Goal: Communication & Community: Answer question/provide support

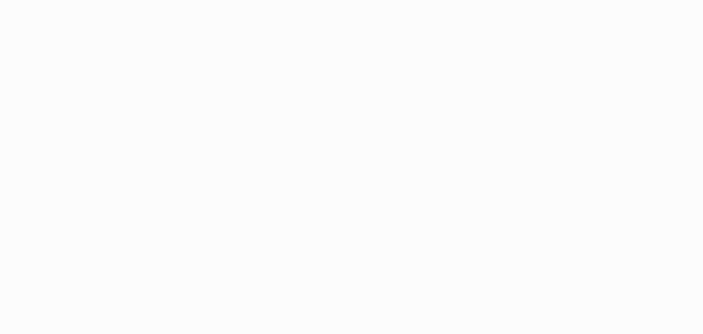
click at [0, 133] on html at bounding box center [351, 167] width 703 height 334
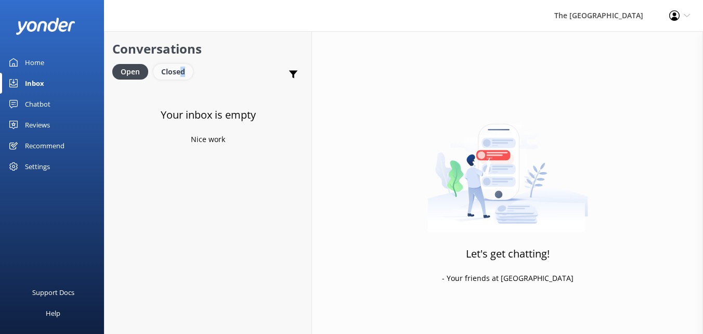
drag, startPoint x: 170, startPoint y: 81, endPoint x: 179, endPoint y: 71, distance: 14.0
click at [179, 71] on div "Open Closed" at bounding box center [155, 76] width 86 height 25
click at [179, 71] on div "Closed" at bounding box center [173, 72] width 40 height 16
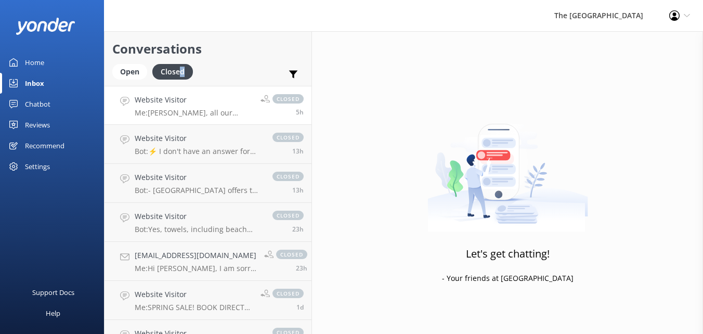
click at [177, 114] on p "Me: [PERSON_NAME], all our rooms comes with free WIFI. Please feel free to reac…" at bounding box center [194, 112] width 118 height 9
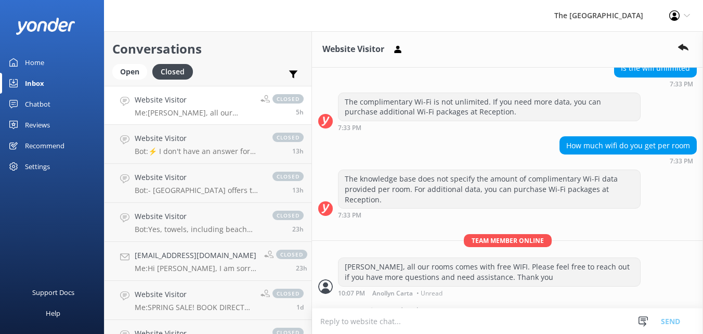
scroll to position [351, 0]
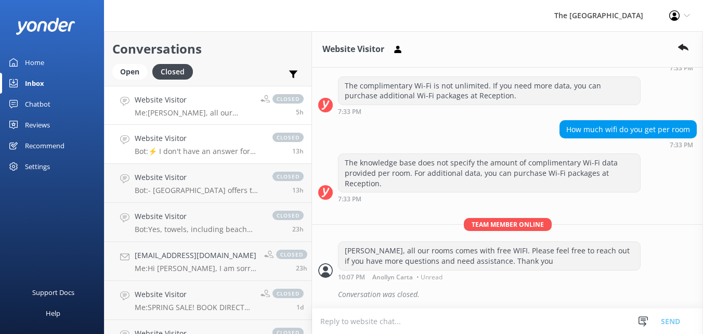
click at [181, 133] on h4 "Website Visitor" at bounding box center [198, 138] width 127 height 11
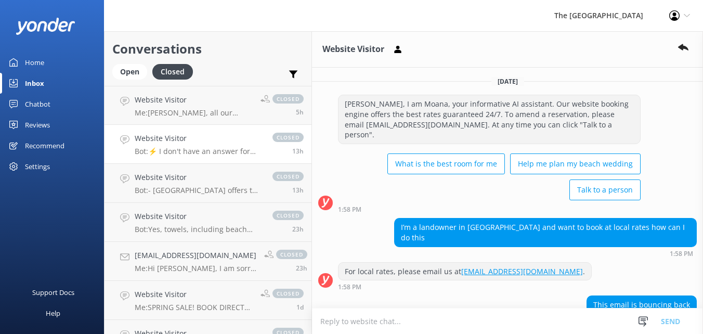
scroll to position [98, 0]
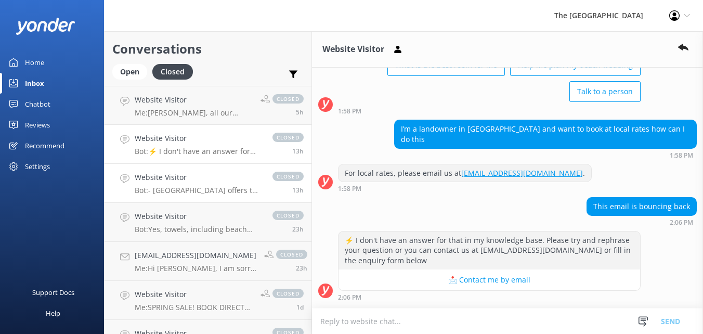
click at [218, 182] on h4 "Website Visitor" at bounding box center [198, 177] width 127 height 11
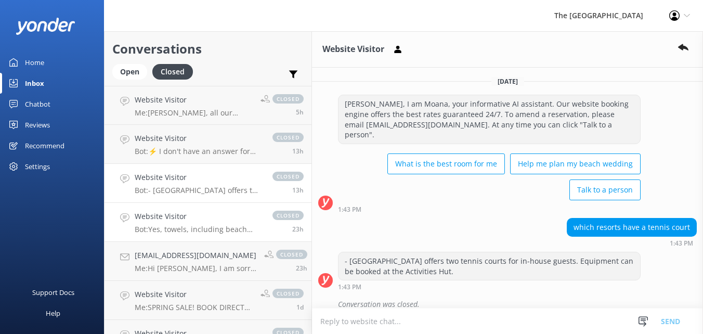
click at [231, 227] on p "Bot: Yes, towels, including beach towels, are complimentary for in-house guests…" at bounding box center [198, 229] width 127 height 9
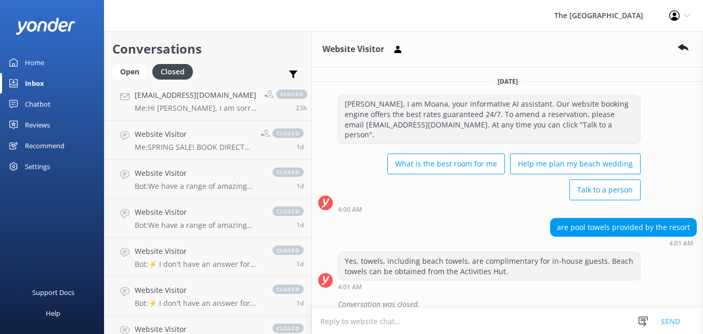
scroll to position [162, 0]
click at [195, 121] on link "Website Visitor Me: SPRING SALE! BOOK DIRECT FOR 30% OFF! 🌟 KIDS + TURTLES = JO…" at bounding box center [208, 138] width 207 height 39
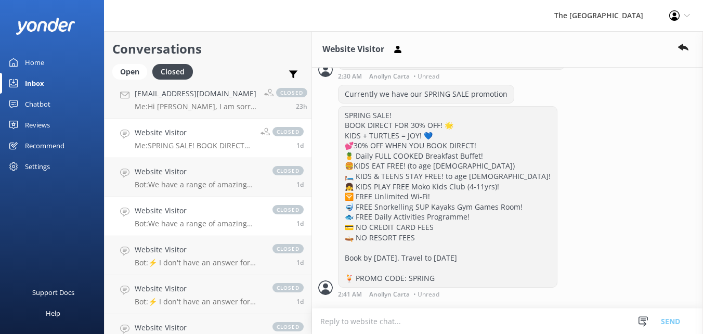
scroll to position [344, 0]
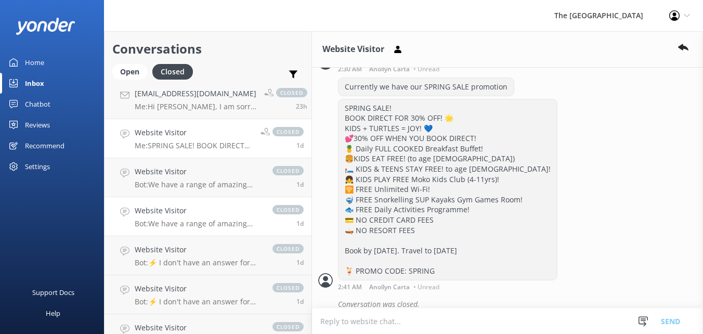
click at [225, 199] on link "Website Visitor Bot: We have a range of amazing rooms for you to choose from. T…" at bounding box center [208, 216] width 207 height 39
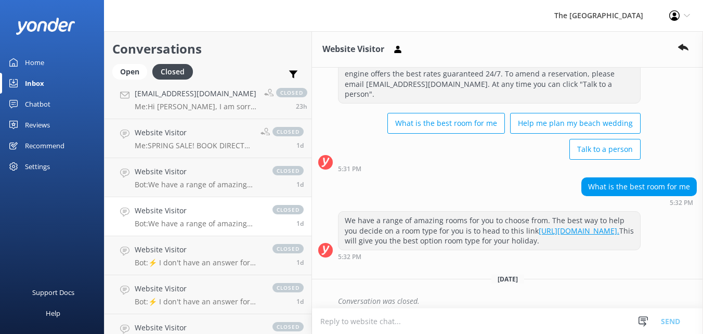
scroll to position [48, 0]
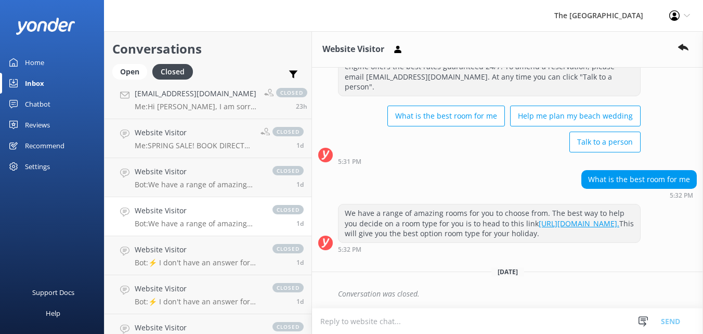
click at [223, 203] on link "Website Visitor Bot: We have a range of amazing rooms for you to choose from. T…" at bounding box center [208, 216] width 207 height 39
click at [222, 205] on h4 "Website Visitor" at bounding box center [198, 210] width 127 height 11
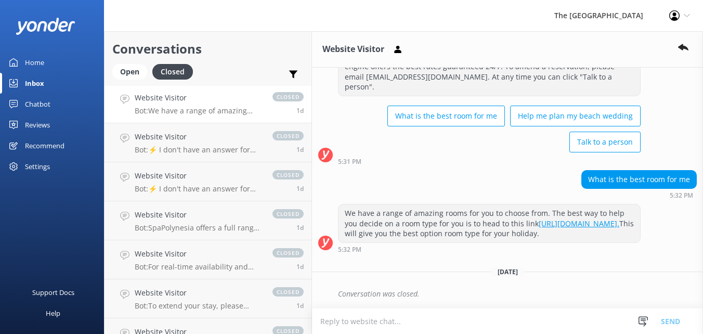
scroll to position [278, 0]
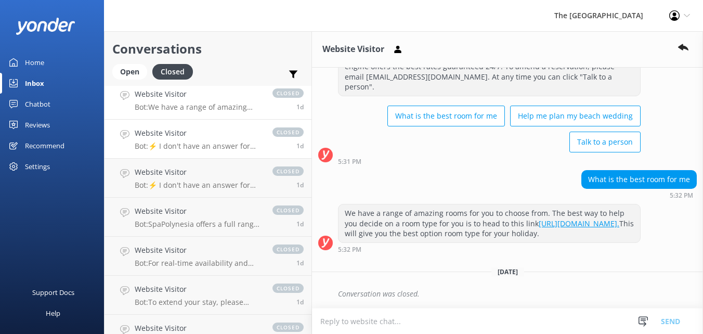
click at [196, 153] on link "Website Visitor Bot: ⚡ I don't have an answer for that in my knowledge base. Pl…" at bounding box center [208, 139] width 207 height 39
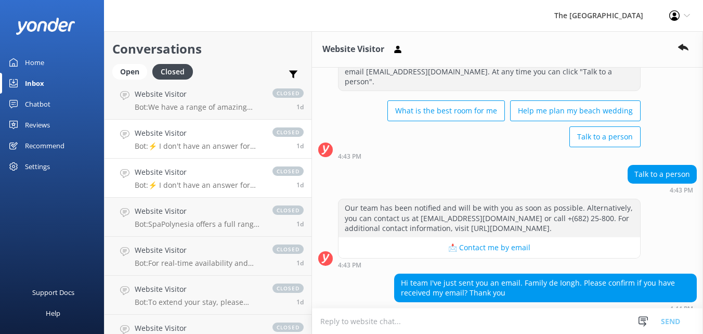
scroll to position [187, 0]
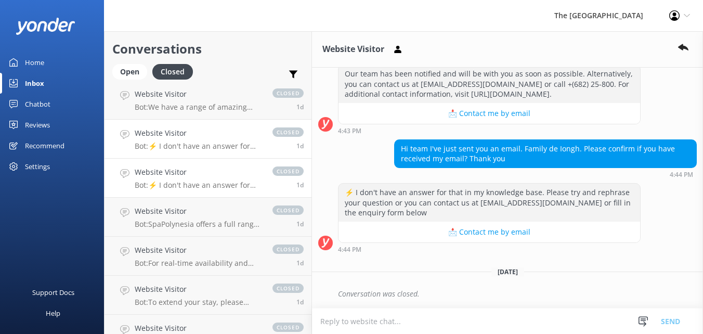
click at [200, 174] on h4 "Website Visitor" at bounding box center [198, 171] width 127 height 11
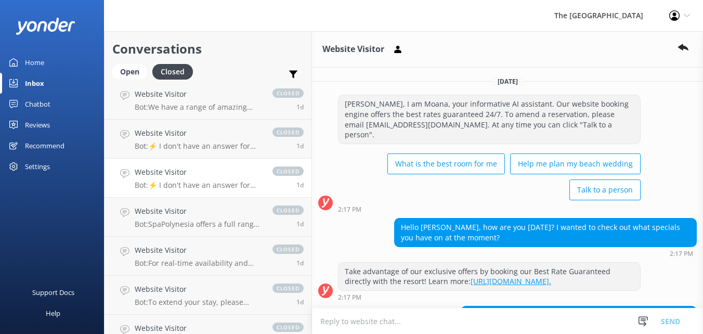
scroll to position [223, 0]
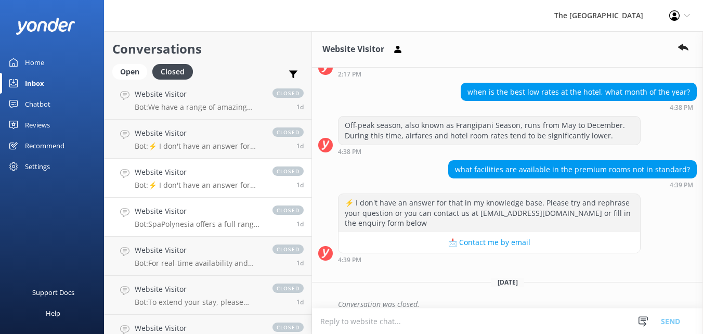
click at [210, 213] on h4 "Website Visitor" at bounding box center [198, 210] width 127 height 11
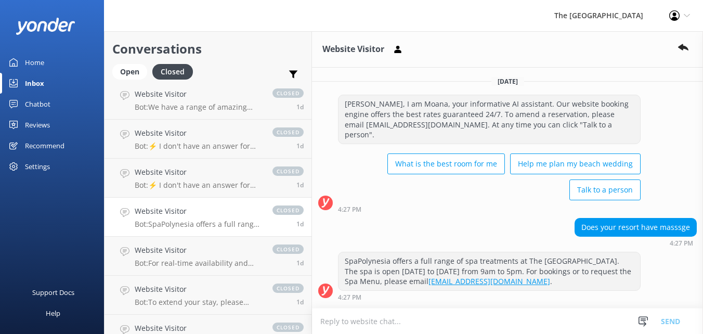
scroll to position [48, 0]
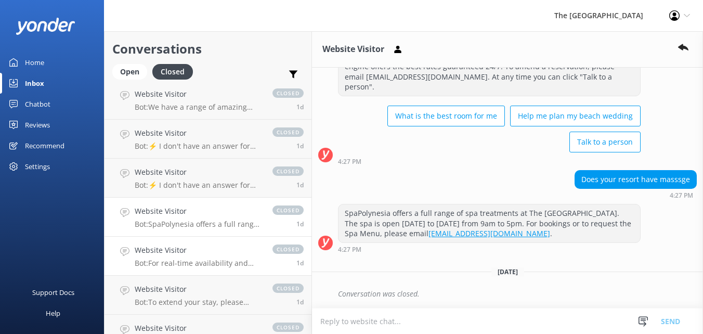
click at [201, 255] on h4 "Website Visitor" at bounding box center [198, 249] width 127 height 11
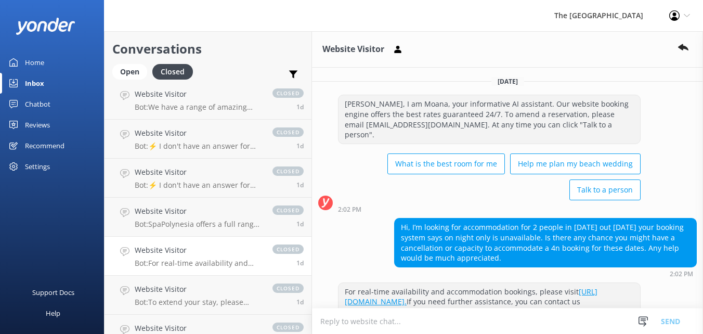
scroll to position [79, 0]
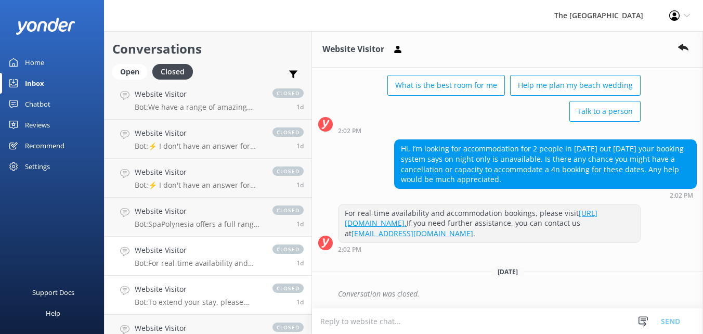
click at [208, 282] on link "Website Visitor Bot: To extend your stay, please email [EMAIL_ADDRESS][DOMAIN_N…" at bounding box center [208, 295] width 207 height 39
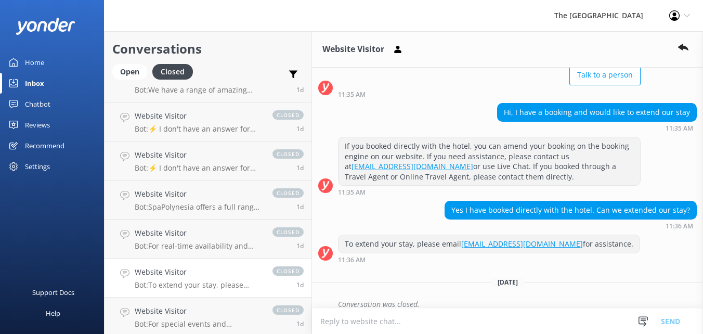
scroll to position [301, 0]
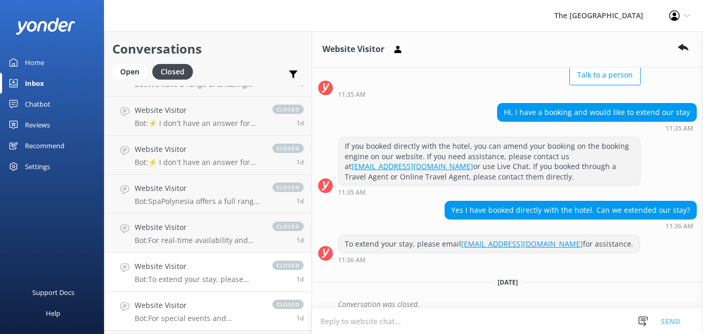
click at [196, 298] on link "Website Visitor Bot: For special events and occasions, please email our team at…" at bounding box center [208, 311] width 207 height 39
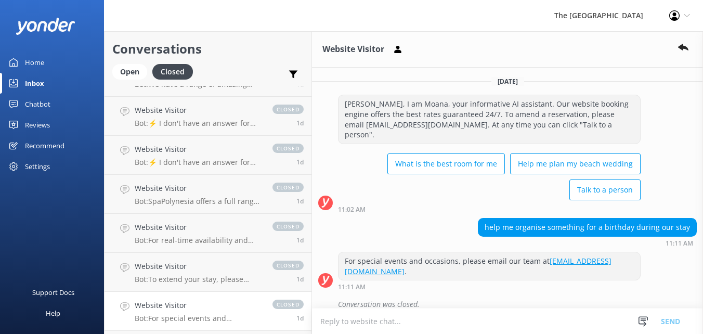
click at [194, 299] on link "Website Visitor Bot: For special events and occasions, please email our team at…" at bounding box center [208, 311] width 207 height 39
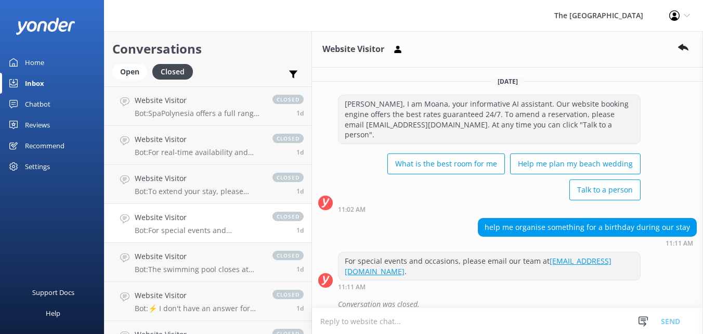
scroll to position [471, 0]
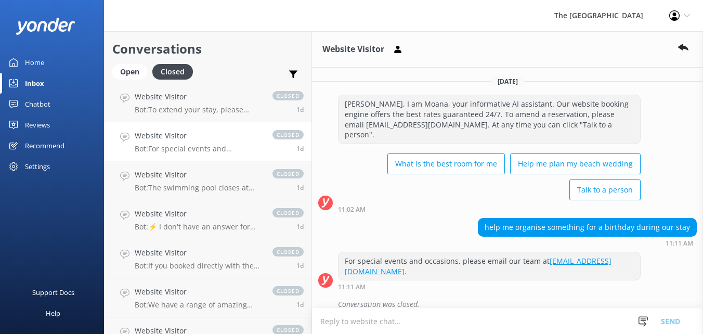
click at [200, 143] on div "Website Visitor Bot: For special events and occasions, please email our team at…" at bounding box center [198, 141] width 127 height 23
click at [204, 184] on p "Bot: The swimming pool closes at 8pm." at bounding box center [198, 187] width 127 height 9
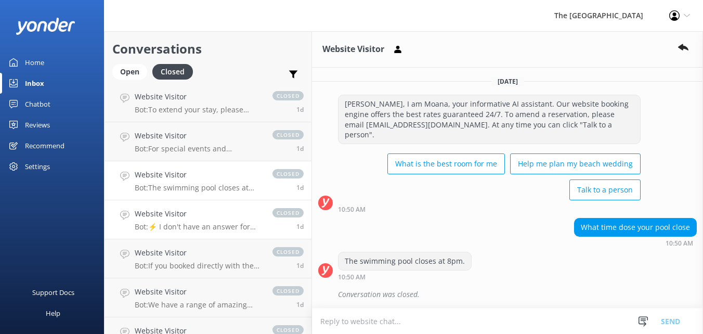
click at [204, 214] on h4 "Website Visitor" at bounding box center [198, 213] width 127 height 11
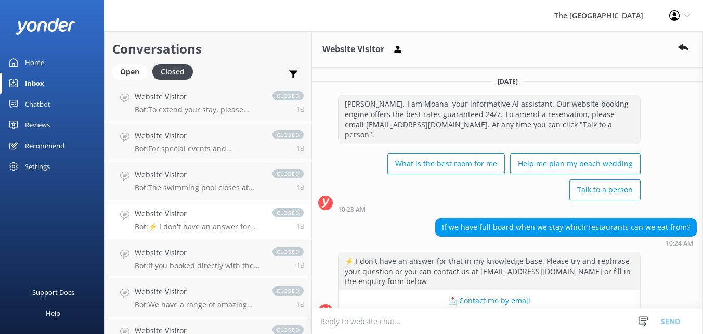
scroll to position [31, 0]
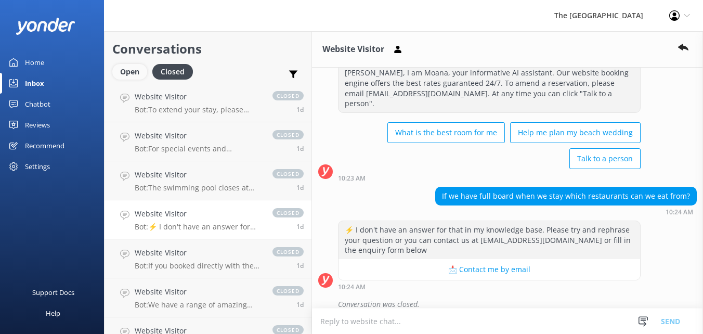
click at [126, 70] on div "Open" at bounding box center [129, 72] width 35 height 16
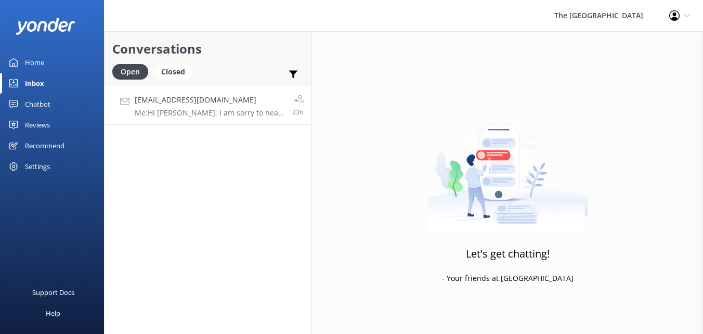
click at [184, 103] on h4 "[EMAIL_ADDRESS][DOMAIN_NAME]" at bounding box center [210, 99] width 150 height 11
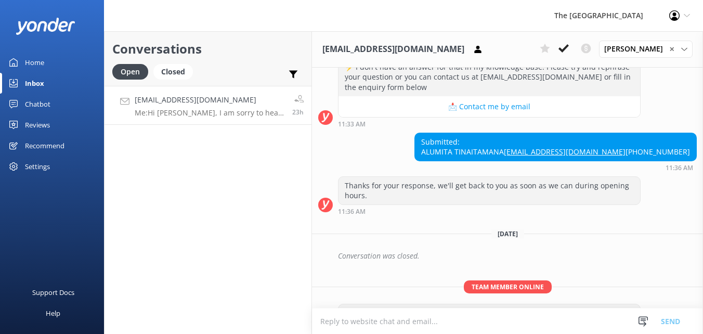
scroll to position [870, 0]
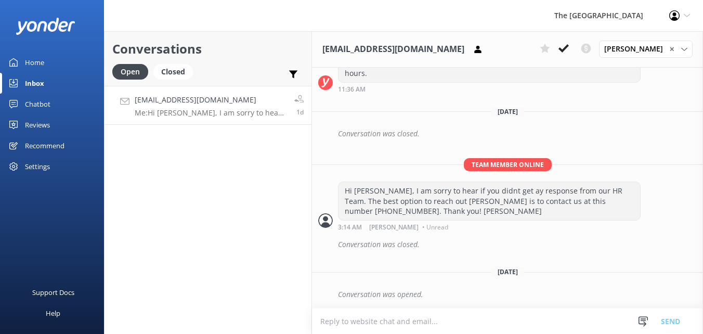
click at [367, 48] on h3 "[EMAIL_ADDRESS][DOMAIN_NAME]" at bounding box center [394, 50] width 142 height 14
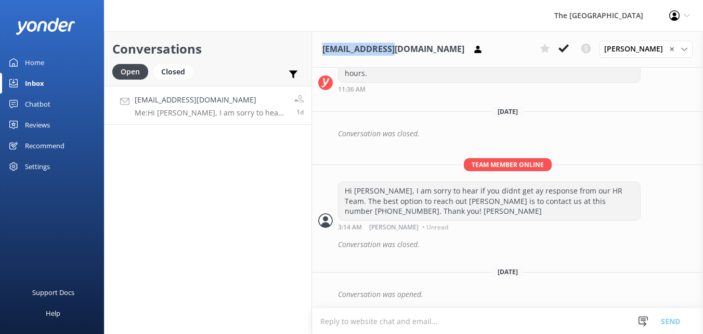
click at [367, 48] on h3 "[EMAIL_ADDRESS][DOMAIN_NAME]" at bounding box center [394, 50] width 142 height 14
drag, startPoint x: 367, startPoint y: 48, endPoint x: 335, endPoint y: 43, distance: 32.2
click at [335, 43] on h3 "[EMAIL_ADDRESS][DOMAIN_NAME]" at bounding box center [394, 50] width 142 height 14
drag, startPoint x: 321, startPoint y: 50, endPoint x: 443, endPoint y: 51, distance: 121.2
click at [443, 51] on div "[EMAIL_ADDRESS][DOMAIN_NAME] [PERSON_NAME] ✕ Rarotongan Tata [PERSON_NAME] [PER…" at bounding box center [507, 49] width 391 height 36
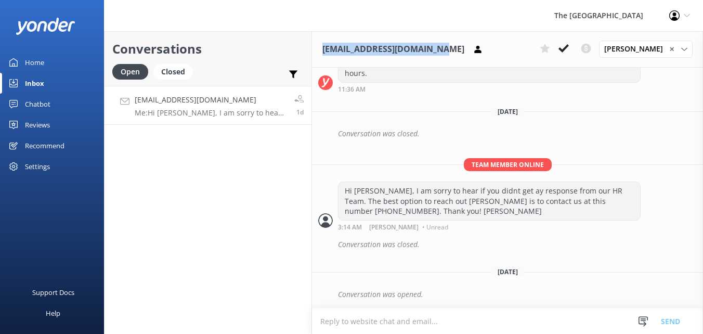
copy h3 "[EMAIL_ADDRESS][DOMAIN_NAME]"
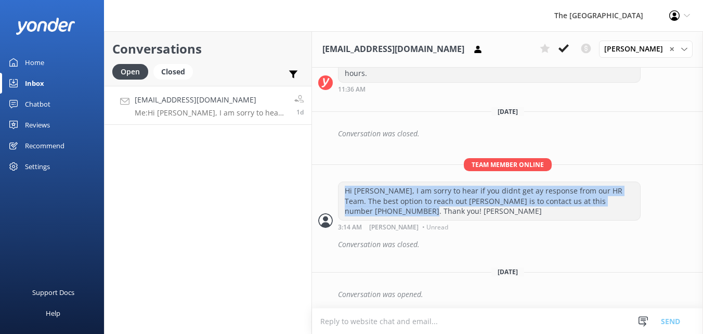
drag, startPoint x: 391, startPoint y: 207, endPoint x: 340, endPoint y: 191, distance: 53.3
click at [340, 191] on div "Hi [PERSON_NAME], I am sorry to hear if you didnt get ay response from our HR T…" at bounding box center [490, 201] width 302 height 38
copy div "Hi [PERSON_NAME], I am sorry to hear if you didnt get ay response from our HR T…"
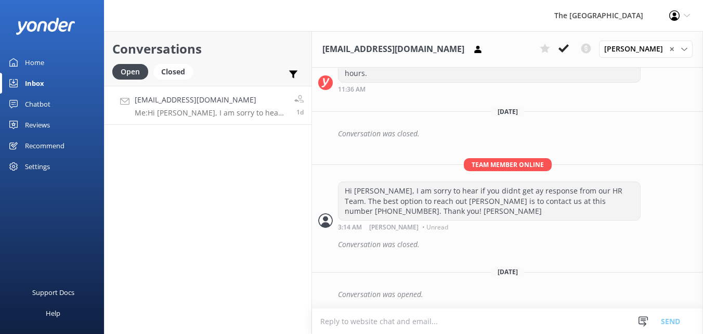
click at [439, 325] on textarea at bounding box center [507, 320] width 391 height 25
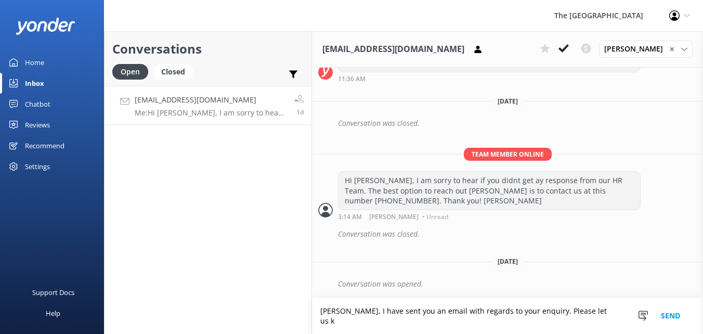
scroll to position [880, 0]
click at [591, 312] on textarea "[PERSON_NAME], I have sent you an email with regards to your enquiry. Please le…" at bounding box center [507, 316] width 391 height 36
click at [534, 322] on textarea "[PERSON_NAME], I have sent you an email with regards to your enquiry. Please fe…" at bounding box center [507, 316] width 391 height 36
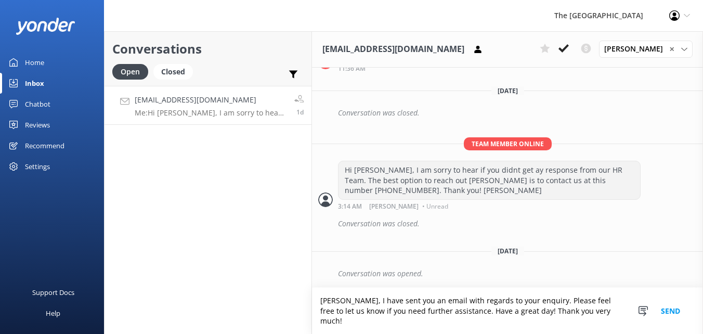
scroll to position [891, 0]
type textarea "[PERSON_NAME], I have sent you an email with regards to your enquiry. Please fe…"
click at [675, 314] on button "Send" at bounding box center [670, 311] width 39 height 46
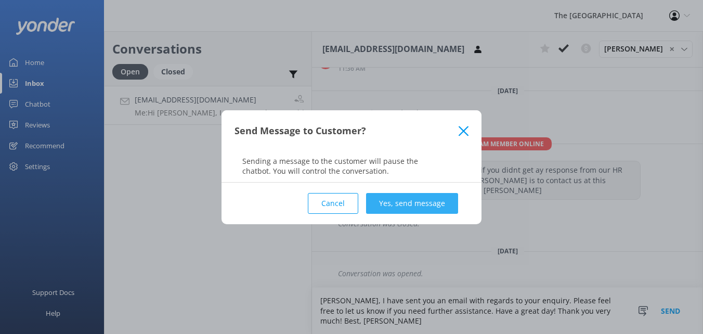
click at [430, 207] on button "Yes, send message" at bounding box center [412, 203] width 92 height 21
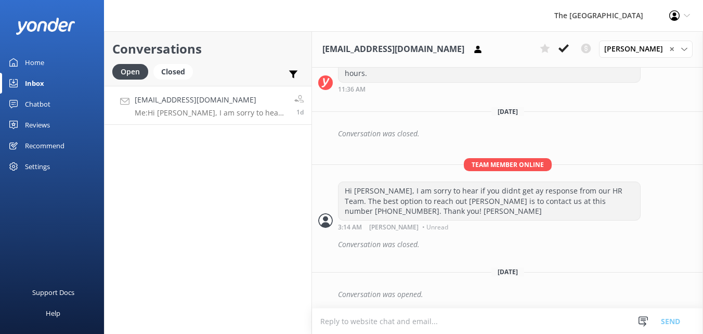
scroll to position [924, 0]
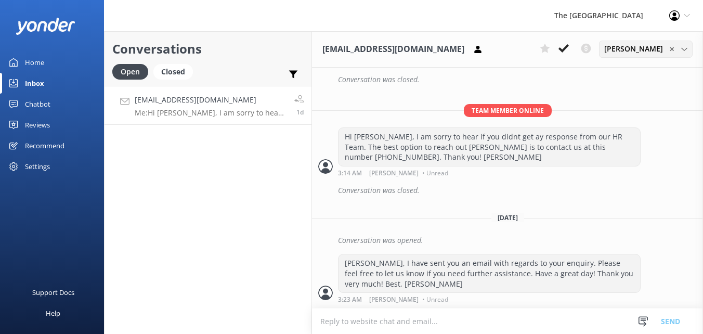
click at [686, 49] on icon at bounding box center [684, 49] width 6 height 6
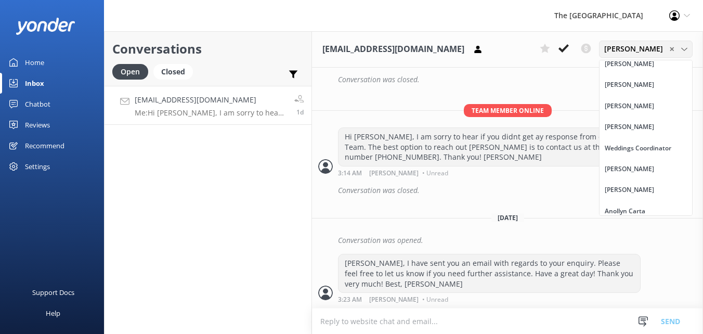
scroll to position [134, 0]
click at [666, 164] on link "[PERSON_NAME]" at bounding box center [646, 168] width 93 height 21
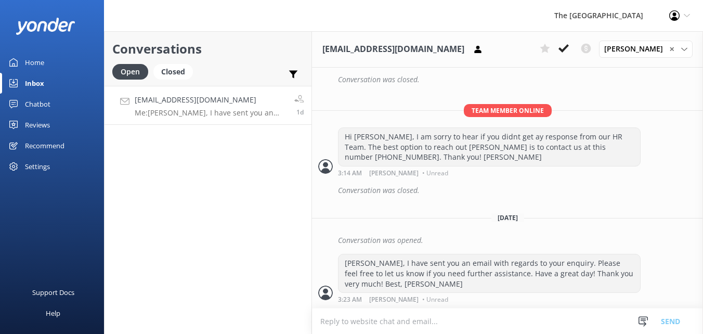
scroll to position [947, 0]
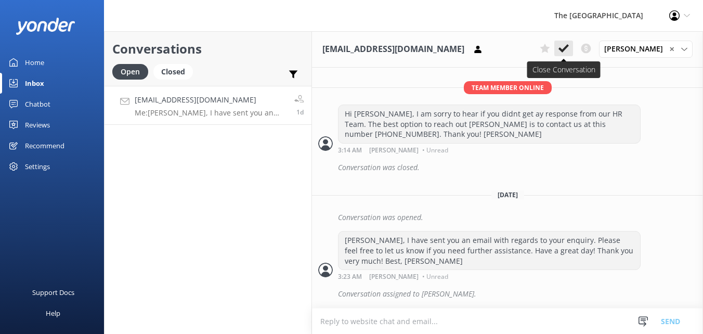
click at [569, 46] on icon at bounding box center [564, 48] width 10 height 10
